Goal: Task Accomplishment & Management: Manage account settings

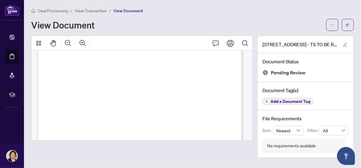
scroll to position [30, 0]
click at [232, 44] on icon "Print" at bounding box center [230, 43] width 7 height 7
drag, startPoint x: 195, startPoint y: 92, endPoint x: 184, endPoint y: 93, distance: 11.4
click at [184, 93] on span "$8,592.50" at bounding box center [188, 93] width 10 height 2
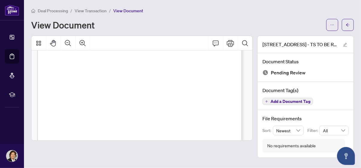
drag, startPoint x: 214, startPoint y: 93, endPoint x: 202, endPoint y: 91, distance: 12.2
click at [202, 91] on div "Right at Home Realty 2511609 [STREET_ADDRESS] Property: Type: RESIDENTIAL Class…" at bounding box center [151, 113] width 228 height 295
click at [194, 92] on span "$8,592.50" at bounding box center [188, 93] width 10 height 2
drag, startPoint x: 195, startPoint y: 92, endPoint x: 185, endPoint y: 93, distance: 10.2
click at [185, 93] on span "$8,592.50" at bounding box center [188, 93] width 10 height 2
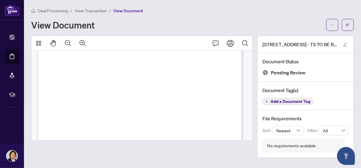
drag, startPoint x: 233, startPoint y: 93, endPoint x: 219, endPoint y: 93, distance: 14.4
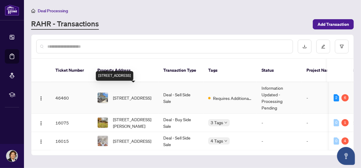
click at [131, 94] on span "[STREET_ADDRESS]" at bounding box center [132, 97] width 38 height 7
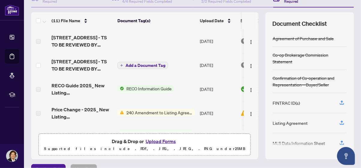
scroll to position [82, 0]
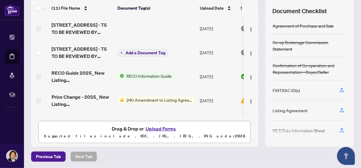
click at [165, 128] on button "Upload Forms" at bounding box center [161, 129] width 34 height 8
click at [153, 126] on button "Upload Forms" at bounding box center [161, 129] width 34 height 8
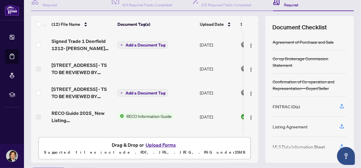
scroll to position [52, 0]
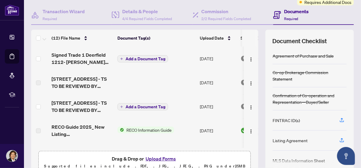
click at [149, 58] on span "Add a Document Tag" at bounding box center [146, 59] width 40 height 4
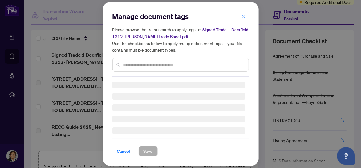
click at [154, 66] on div at bounding box center [180, 65] width 137 height 14
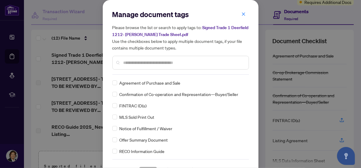
click at [161, 53] on div "Please browse the list or search to apply tags to: Signed Trade 1 Deerfield 121…" at bounding box center [180, 47] width 137 height 46
click at [162, 63] on input "text" at bounding box center [183, 62] width 120 height 7
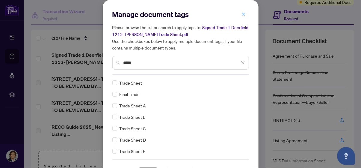
type input "*****"
click at [145, 165] on div "Cancel Save" at bounding box center [180, 168] width 137 height 18
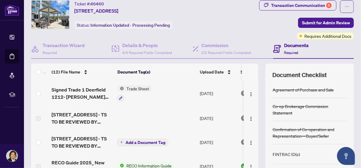
scroll to position [0, 0]
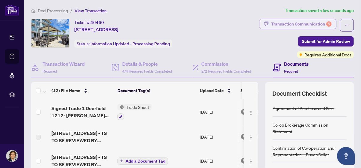
click at [303, 22] on div "Transaction Communication 6" at bounding box center [301, 24] width 61 height 10
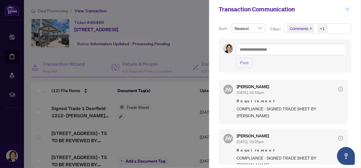
click at [347, 8] on icon "close" at bounding box center [347, 8] width 3 height 3
